Goal: Complete application form

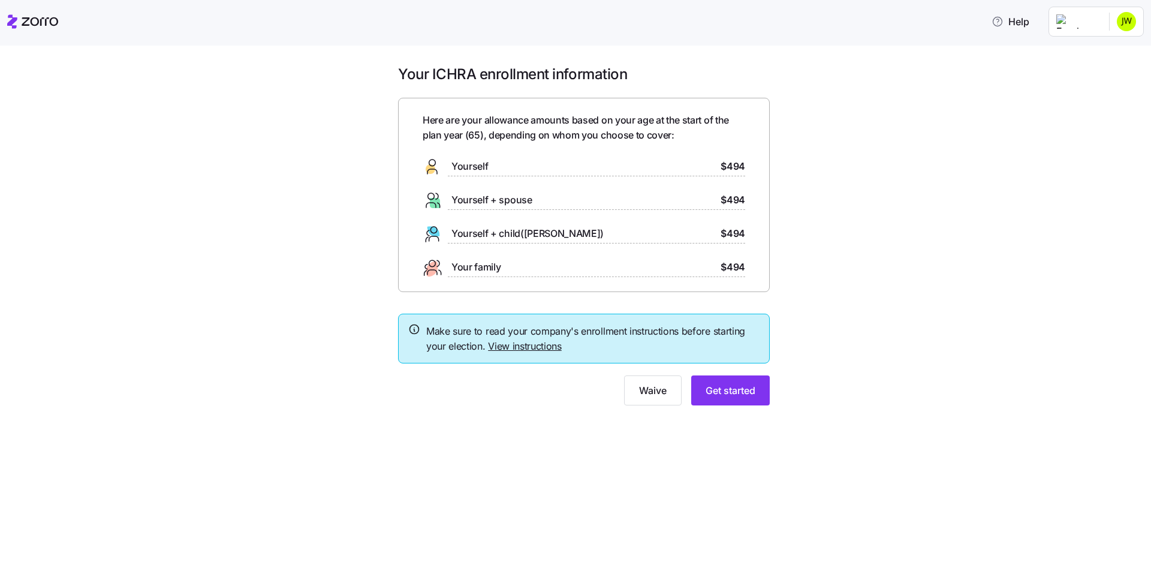
click at [512, 348] on link "View instructions" at bounding box center [525, 346] width 74 height 12
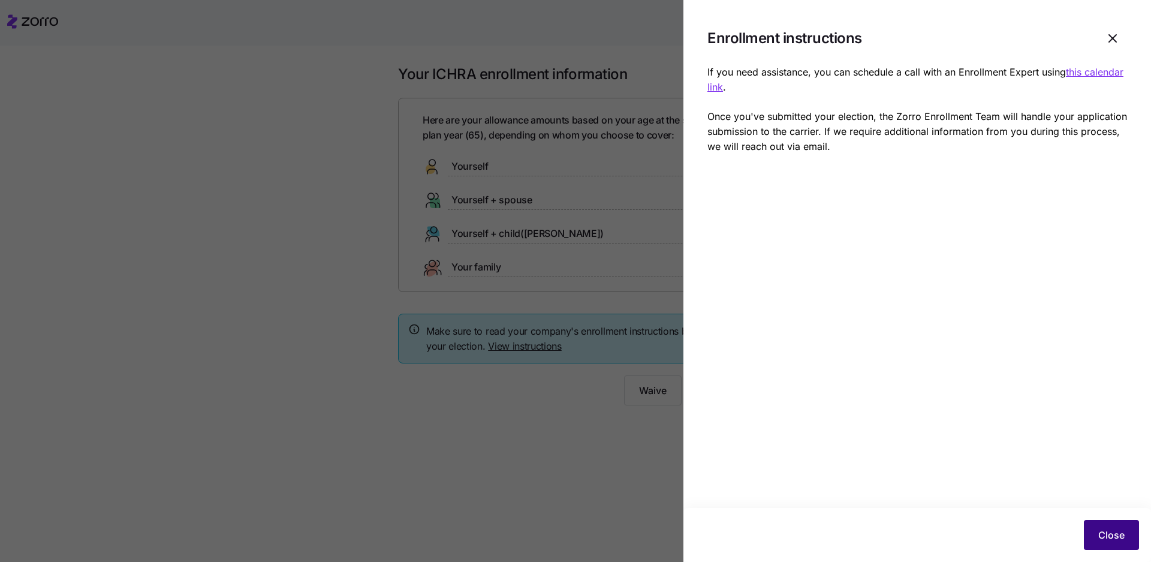
click at [1120, 535] on span "Close" at bounding box center [1112, 535] width 26 height 14
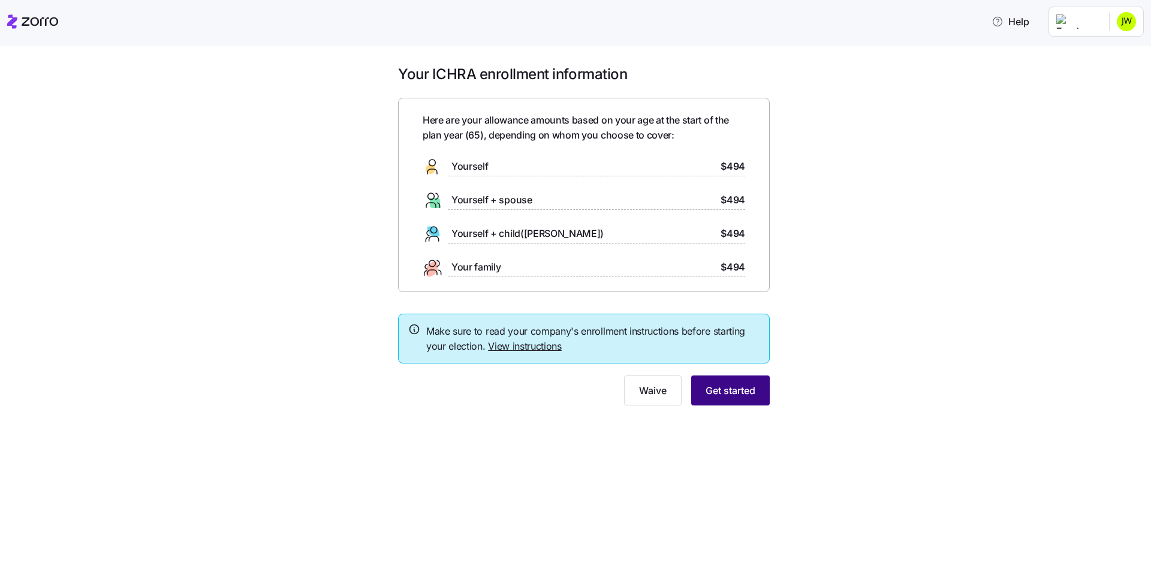
click at [736, 393] on span "Get started" at bounding box center [731, 390] width 50 height 14
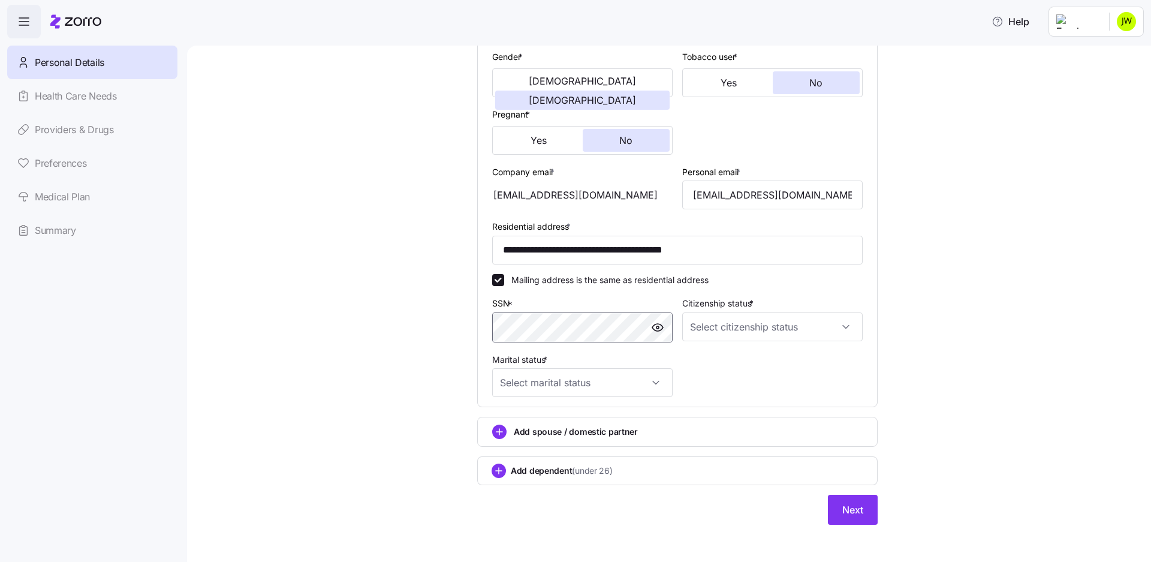
scroll to position [232, 0]
click at [840, 328] on input "Citizenship status *" at bounding box center [772, 326] width 181 height 29
click at [773, 360] on div "[DEMOGRAPHIC_DATA] citizen" at bounding box center [767, 363] width 171 height 25
type input "[DEMOGRAPHIC_DATA] citizen"
click at [648, 381] on input "Marital status *" at bounding box center [582, 382] width 181 height 29
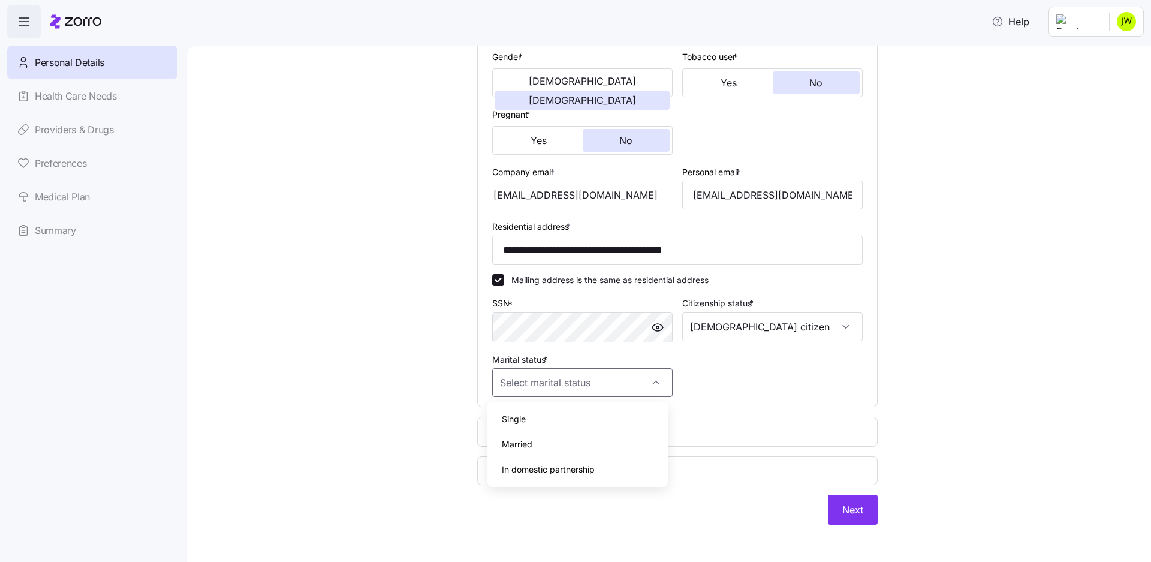
click at [593, 436] on div "Married" at bounding box center [577, 444] width 171 height 25
type input "Married"
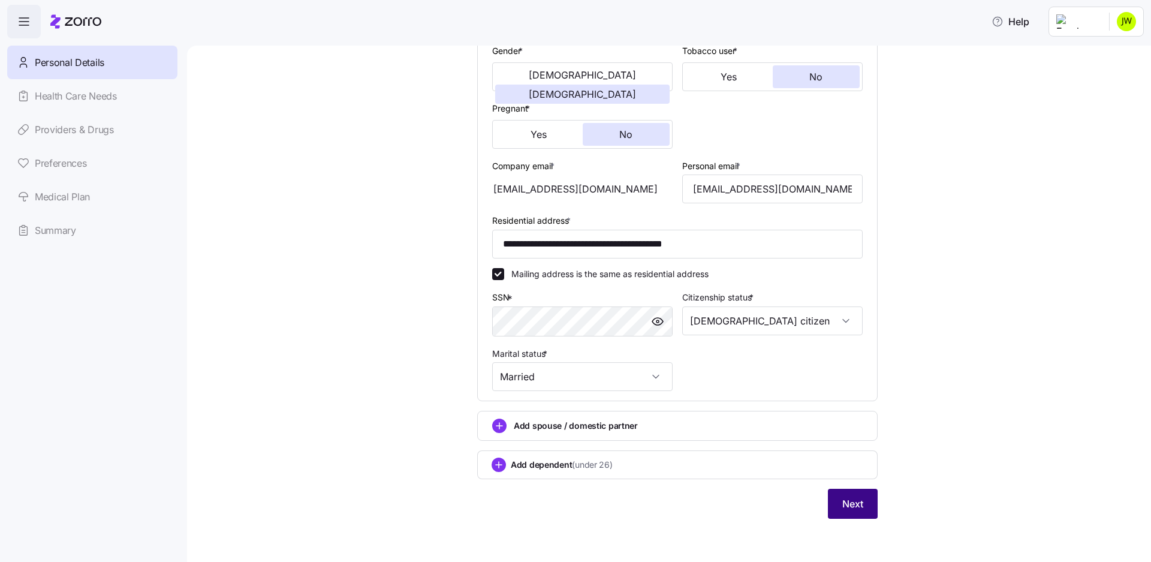
click at [843, 509] on span "Next" at bounding box center [853, 504] width 21 height 14
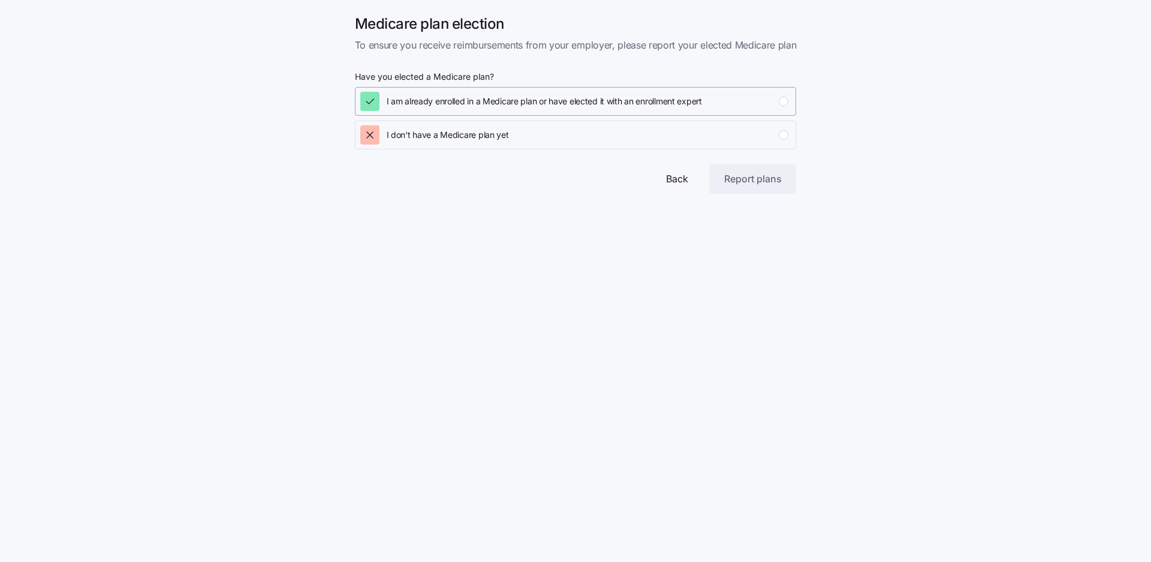
click at [786, 103] on div "button" at bounding box center [784, 102] width 10 height 10
click at [765, 182] on span "Report plans" at bounding box center [753, 179] width 58 height 14
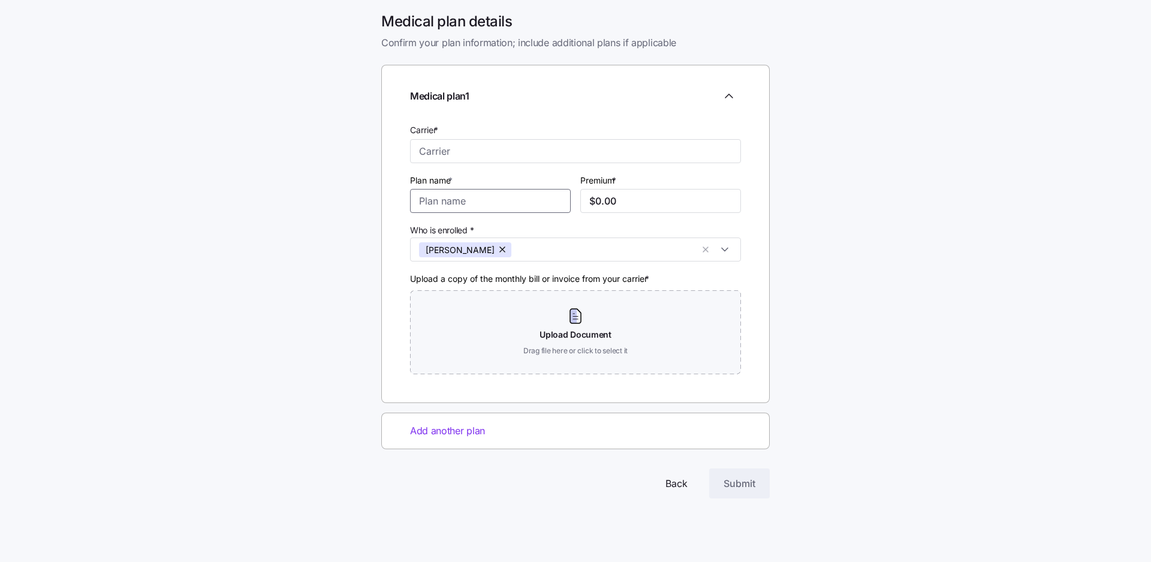
click at [474, 205] on input "Plan name *" at bounding box center [490, 201] width 161 height 24
click at [475, 152] on input "Carrier *" at bounding box center [575, 151] width 331 height 24
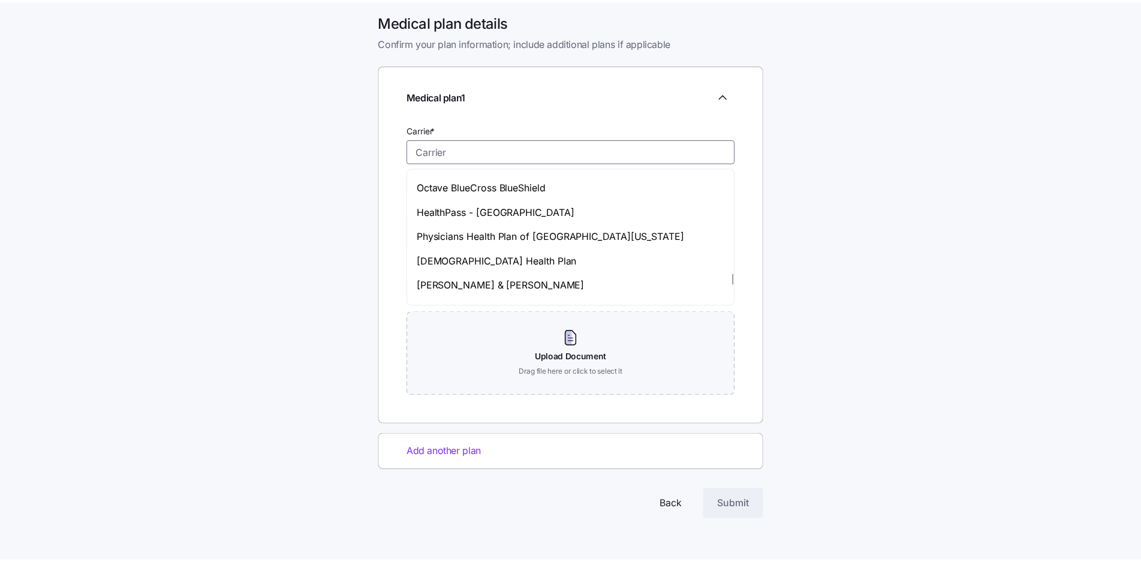
scroll to position [5172, 0]
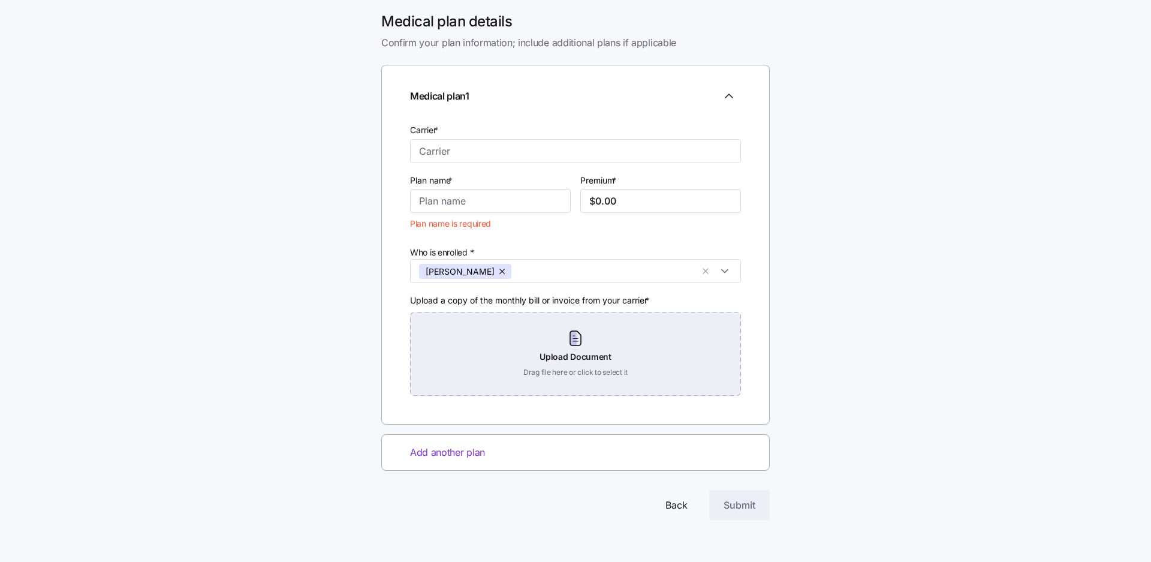
click at [575, 341] on div "Upload Document Drag file here or click to select it" at bounding box center [575, 354] width 331 height 84
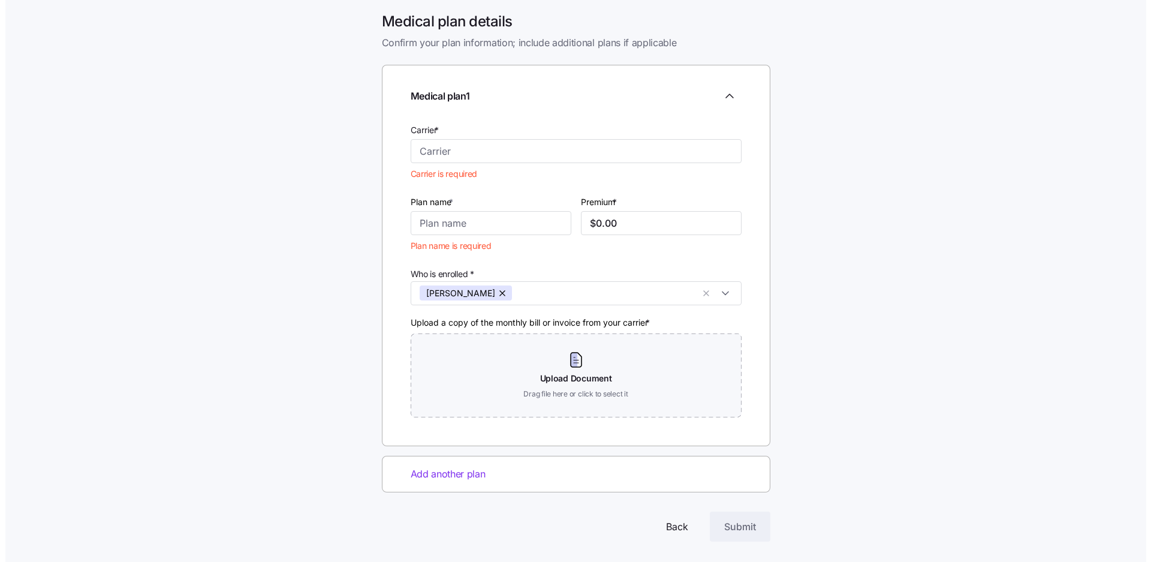
scroll to position [0, 0]
click at [671, 525] on span "Back" at bounding box center [672, 526] width 22 height 14
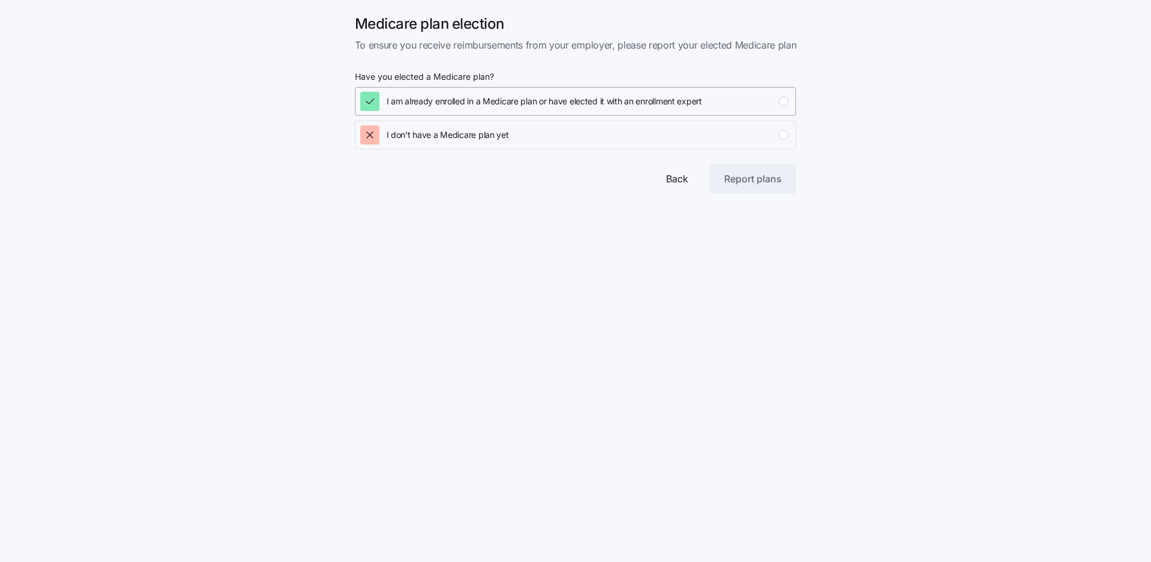
click at [752, 104] on div "I am already enrolled in a Medicare plan or have elected it with an enrollment …" at bounding box center [574, 101] width 429 height 19
click at [761, 180] on span "Report plans" at bounding box center [753, 179] width 58 height 14
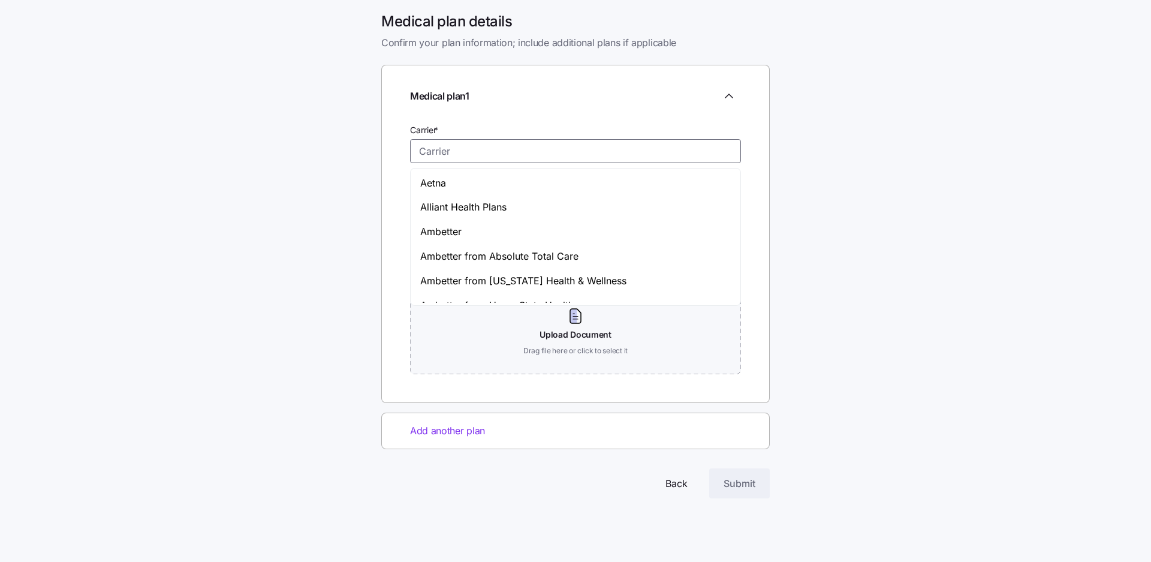
click at [572, 148] on input "Carrier *" at bounding box center [575, 151] width 331 height 24
type input "o"
